Goal: Task Accomplishment & Management: Manage account settings

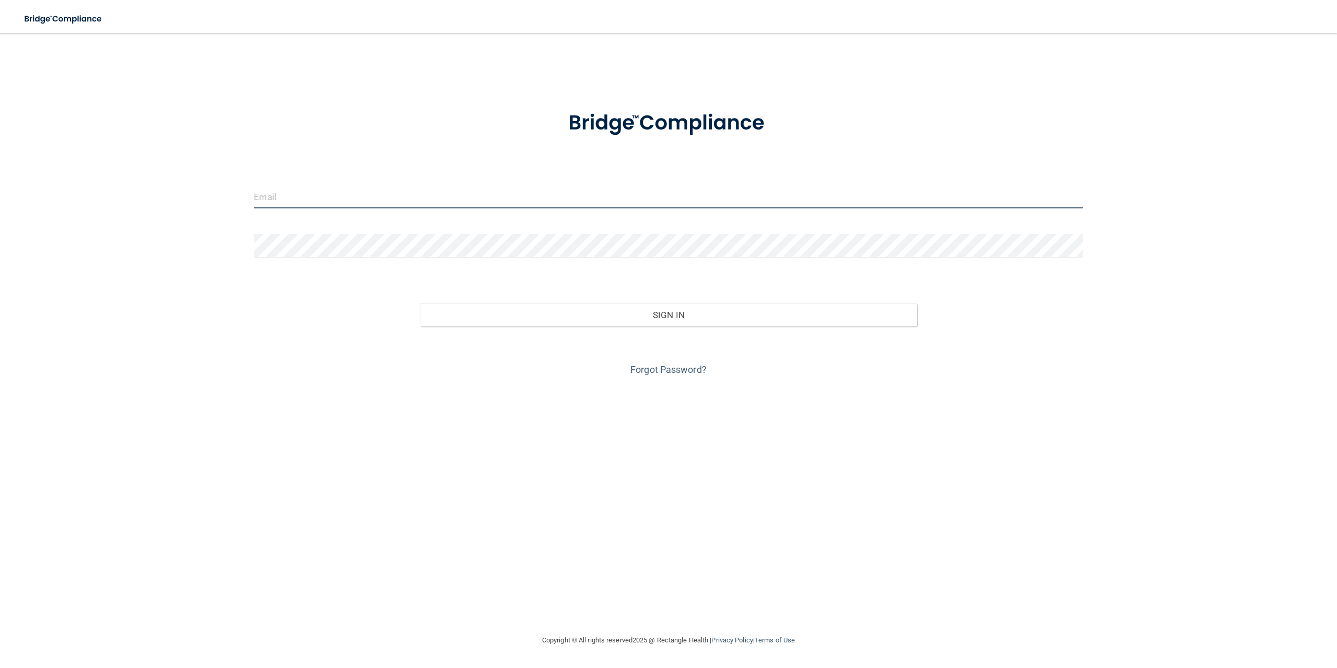
type input "hmdental275@gmail.com"
drag, startPoint x: 456, startPoint y: 218, endPoint x: 396, endPoint y: 207, distance: 60.5
click at [419, 213] on form "hmdental275@gmail.com Invalid email/password. You don't have permission to acce…" at bounding box center [668, 237] width 829 height 282
click at [315, 328] on div "Forgot Password?" at bounding box center [668, 352] width 844 height 52
drag, startPoint x: 361, startPoint y: 195, endPoint x: 234, endPoint y: 186, distance: 127.2
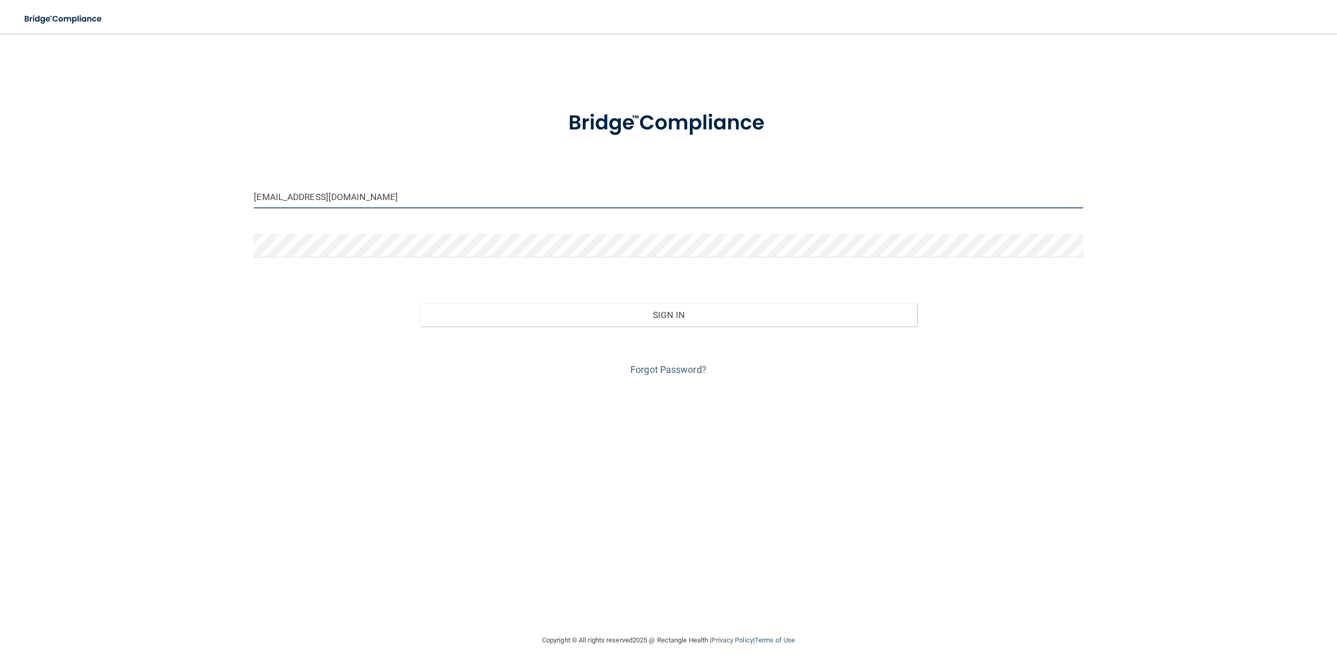
click at [238, 186] on div "hmdental275@gmail.com Invalid email/password. You don't have permission to acce…" at bounding box center [668, 334] width 1295 height 580
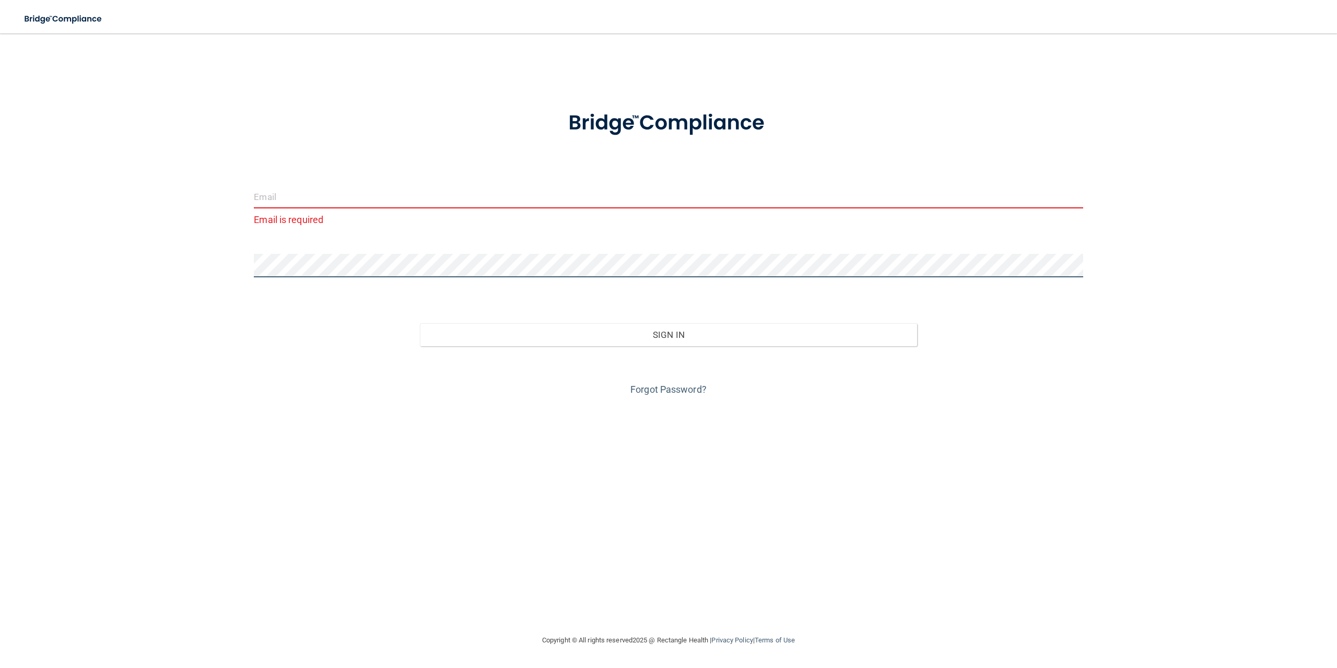
click at [176, 274] on div "Email is required Invalid email/password. You don't have permission to access t…" at bounding box center [668, 334] width 1295 height 580
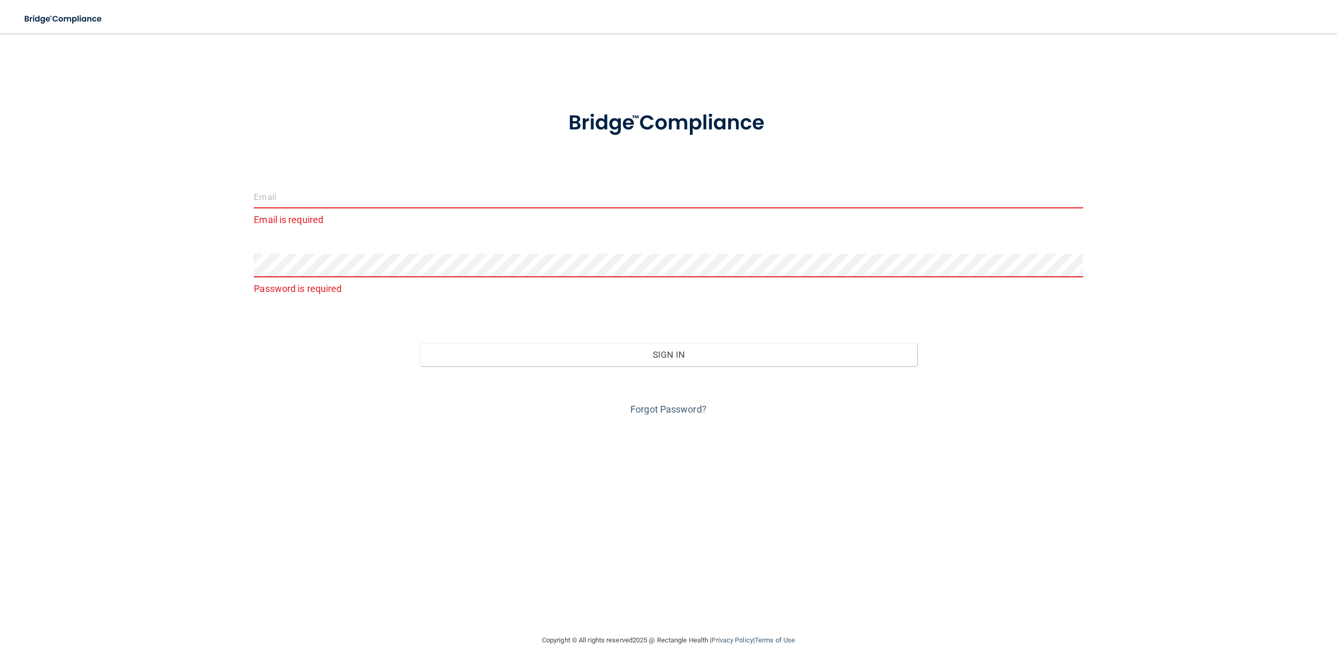
click at [317, 159] on form "Email is required Password is required Invalid email/password. You don't have p…" at bounding box center [668, 257] width 829 height 322
